Goal: Navigation & Orientation: Understand site structure

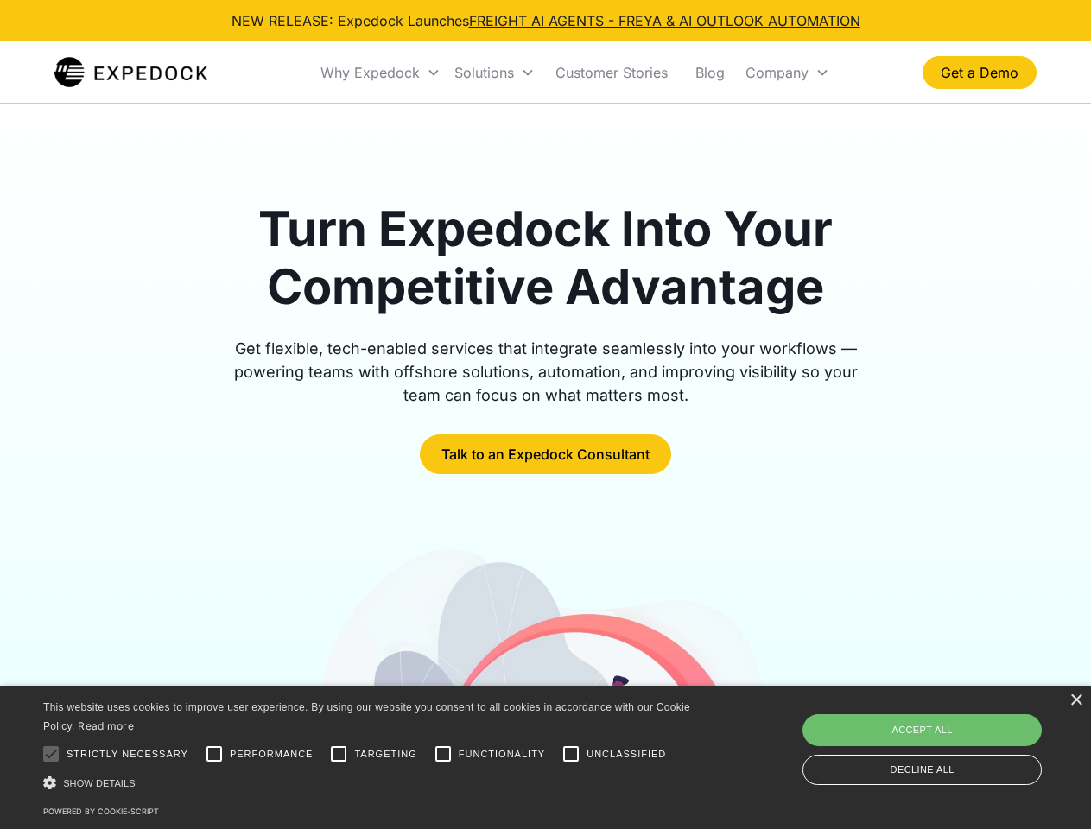
click at [381, 73] on div "Why Expedock" at bounding box center [370, 72] width 99 height 17
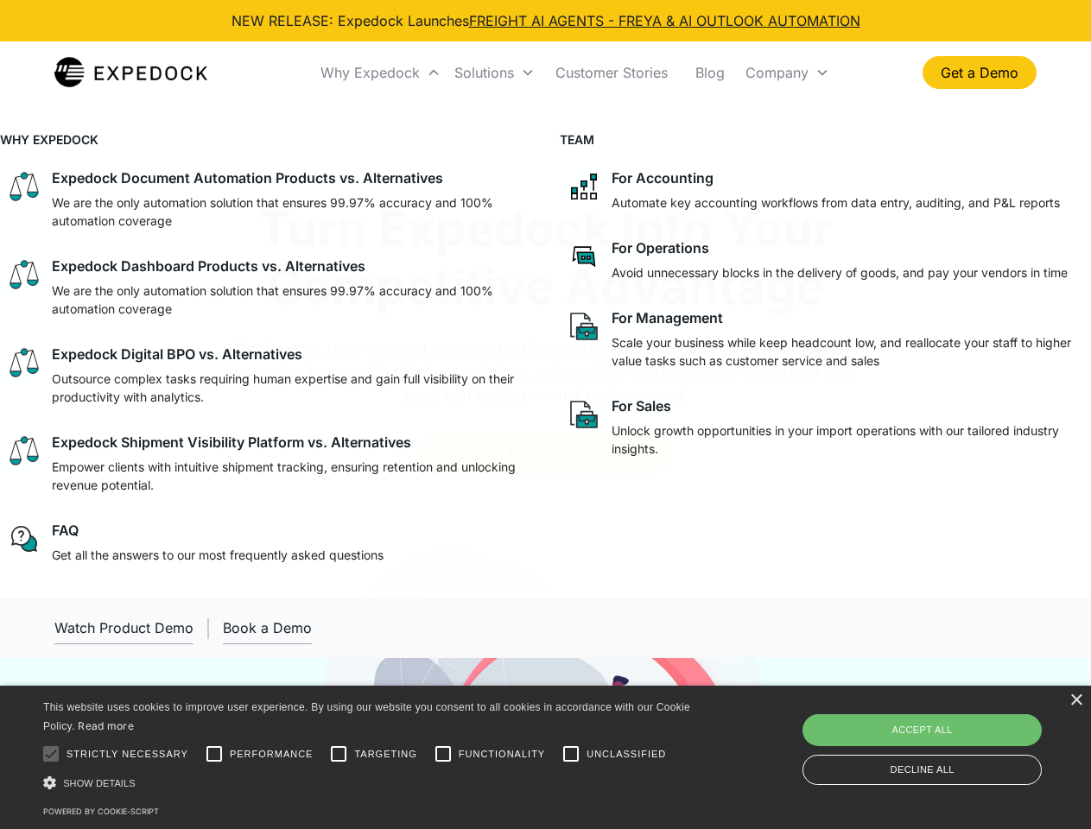
click at [494, 73] on div "Solutions" at bounding box center [484, 72] width 60 height 17
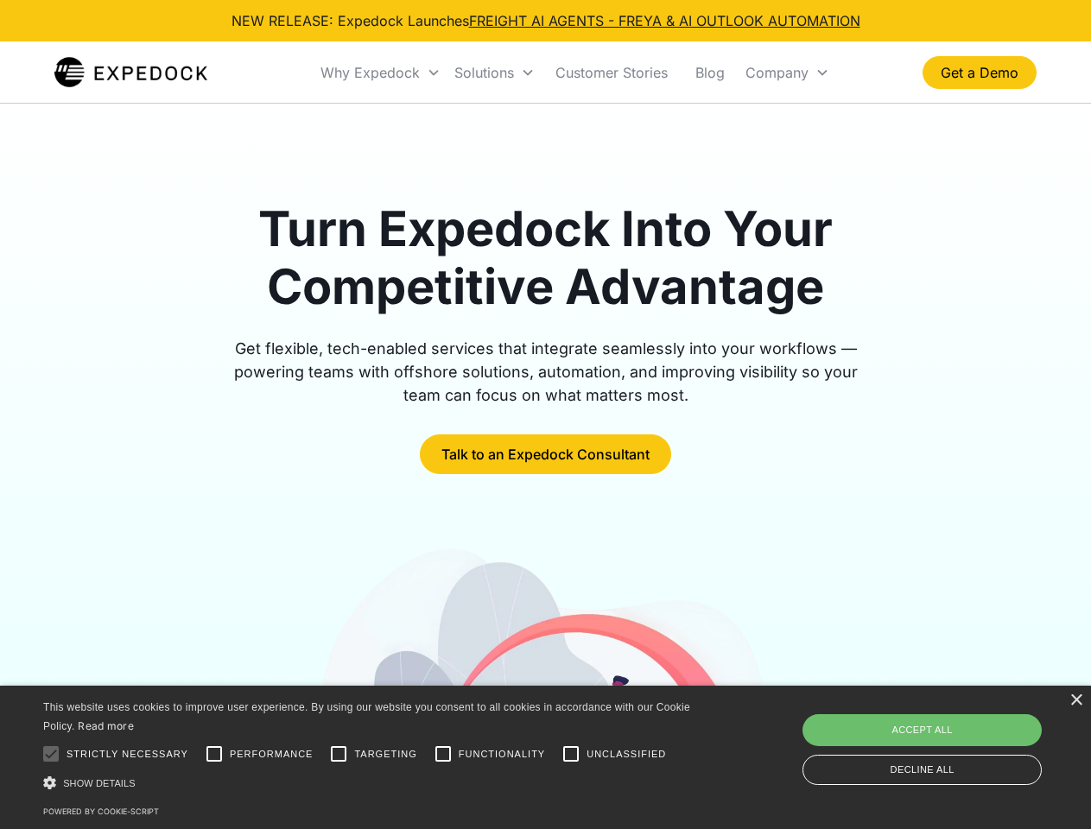
click at [787, 73] on div "Company" at bounding box center [777, 72] width 63 height 17
click at [51, 754] on div at bounding box center [51, 754] width 35 height 35
click at [214, 754] on input "Performance" at bounding box center [214, 754] width 35 height 35
checkbox input "true"
click at [339, 754] on input "Targeting" at bounding box center [338, 754] width 35 height 35
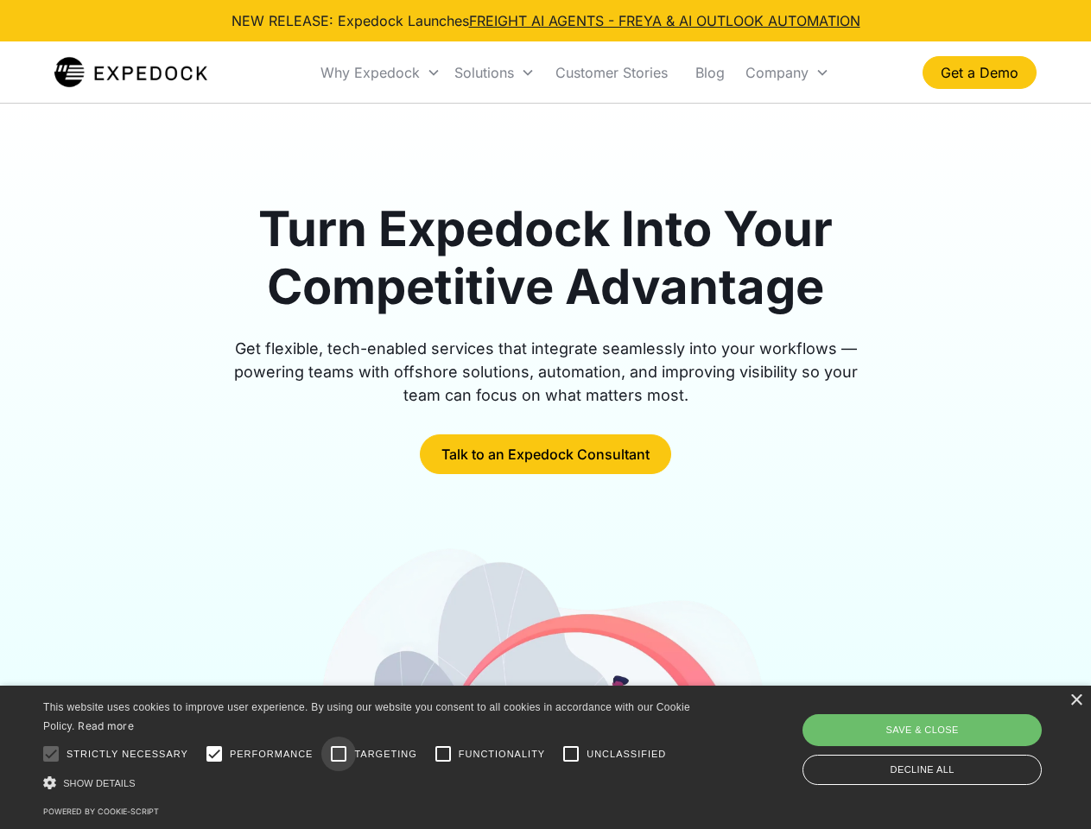
checkbox input "true"
click at [443, 754] on input "Functionality" at bounding box center [443, 754] width 35 height 35
checkbox input "true"
click at [571, 754] on input "Unclassified" at bounding box center [571, 754] width 35 height 35
checkbox input "true"
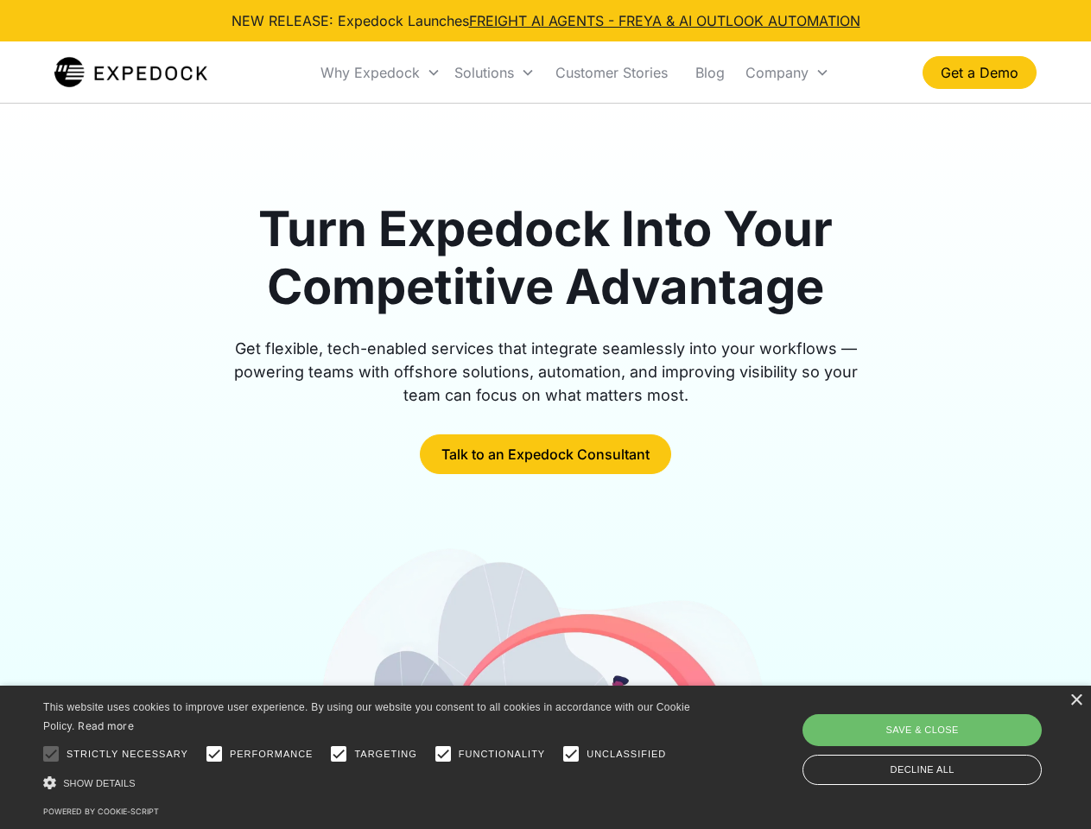
click at [370, 783] on div "Show details Hide details" at bounding box center [369, 783] width 653 height 18
